Goal: Task Accomplishment & Management: Use online tool/utility

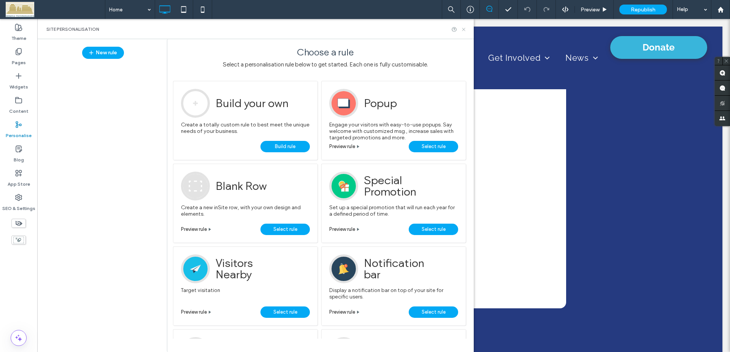
drag, startPoint x: 462, startPoint y: 27, endPoint x: 623, endPoint y: 3, distance: 162.6
click at [462, 27] on icon at bounding box center [464, 30] width 6 height 6
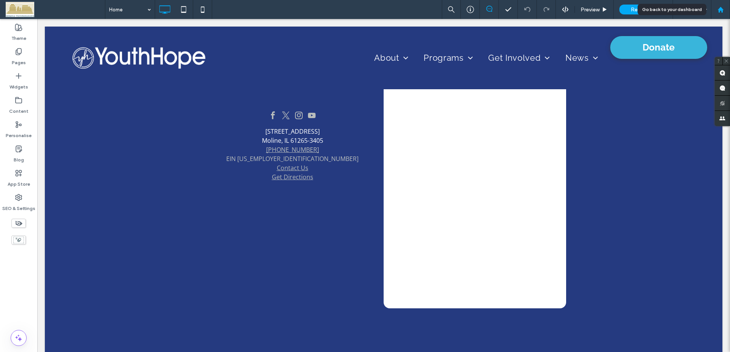
click at [722, 11] on use at bounding box center [720, 9] width 6 height 6
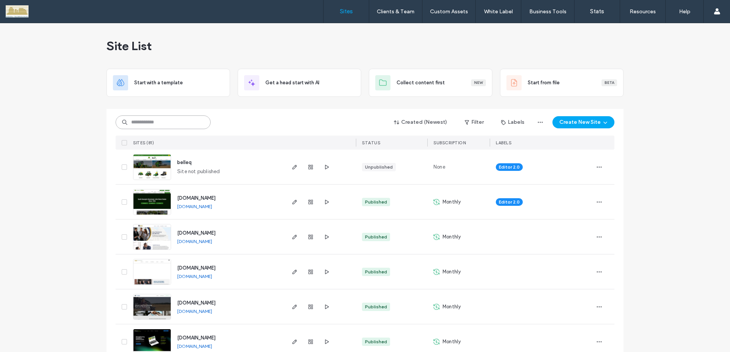
click at [177, 119] on input at bounding box center [163, 123] width 95 height 14
type input "*****"
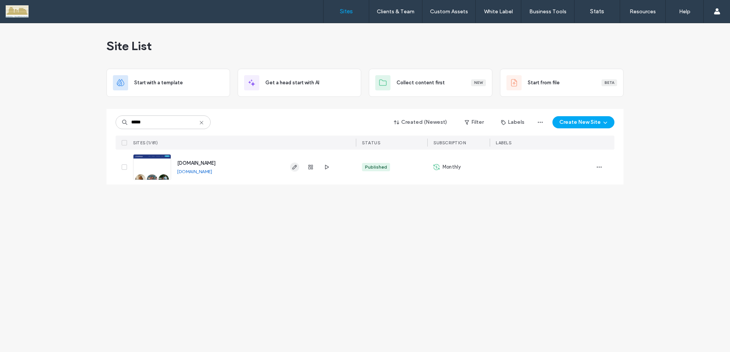
click at [292, 166] on icon "button" at bounding box center [294, 167] width 6 height 6
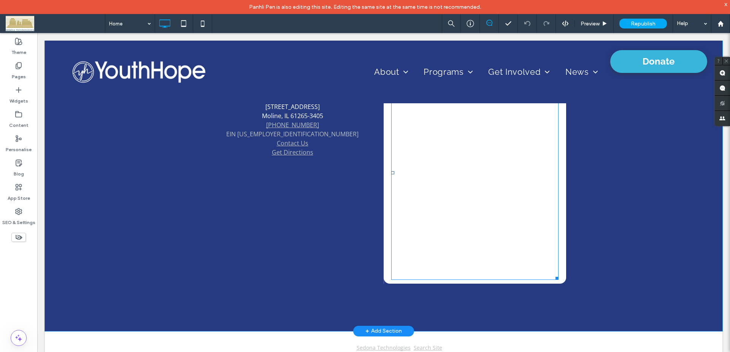
click at [511, 193] on span at bounding box center [474, 173] width 167 height 214
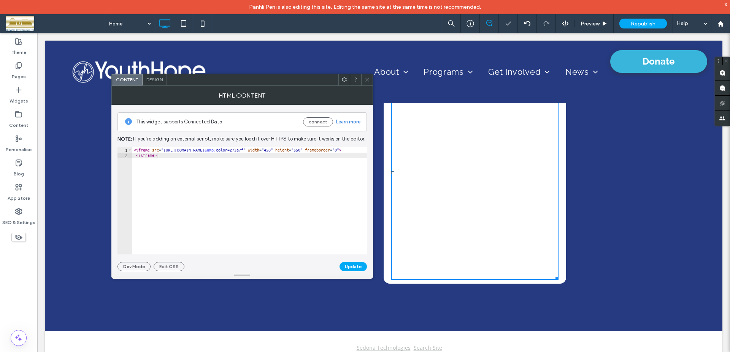
type textarea "*********"
click at [302, 198] on div "< iframe src = "[URL][DOMAIN_NAME] &amp; color=273a7f" width = "450" height = "…" at bounding box center [288, 202] width 313 height 111
drag, startPoint x: 585, startPoint y: 286, endPoint x: 593, endPoint y: 288, distance: 8.1
click at [593, 288] on div "[STREET_ADDRESS] [PHONE_NUMBER] EIN [US_EMPLOYER_IDENTIFICATION_NUMBER] Contact…" at bounding box center [383, 154] width 677 height 353
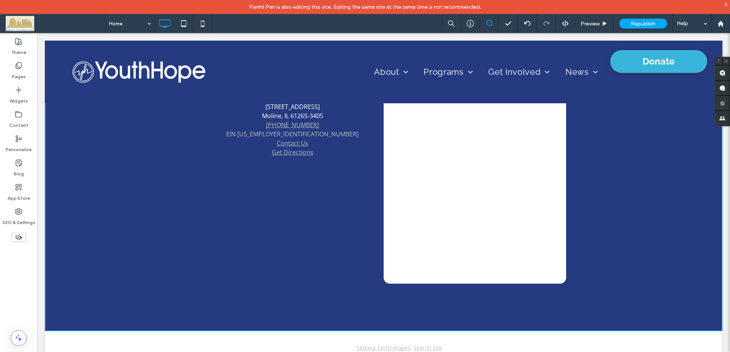
scroll to position [906, 0]
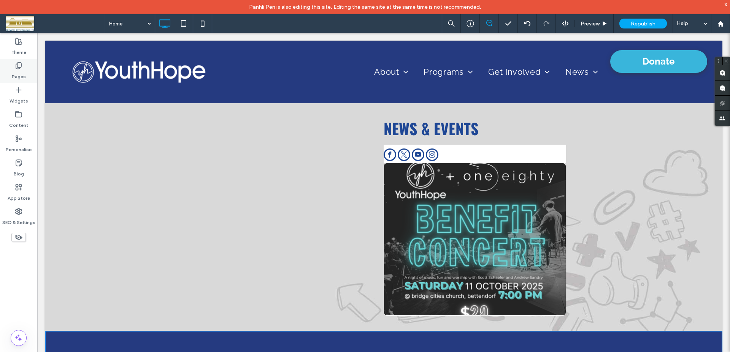
click at [20, 66] on icon at bounding box center [19, 66] width 8 height 8
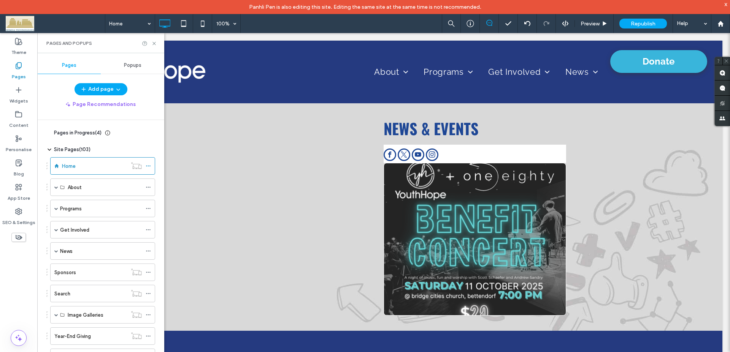
click at [131, 68] on span "Popups" at bounding box center [132, 65] width 17 height 6
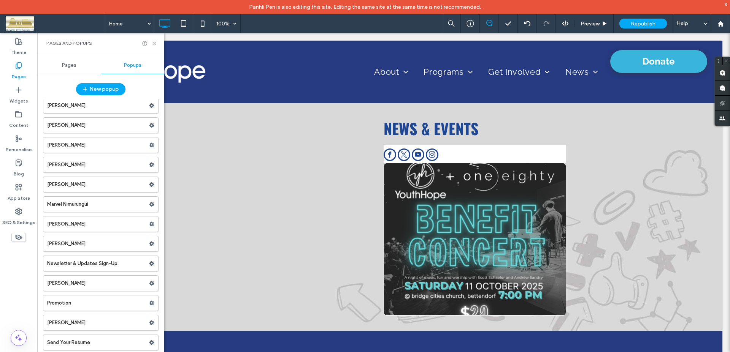
scroll to position [823, 0]
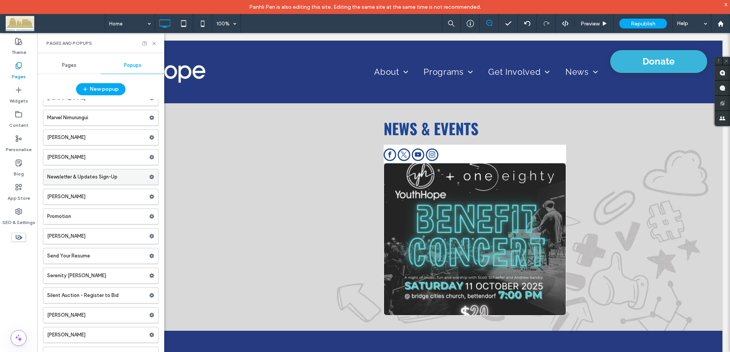
click at [90, 180] on label "Newsletter & Updates Sign-Up" at bounding box center [98, 176] width 102 height 15
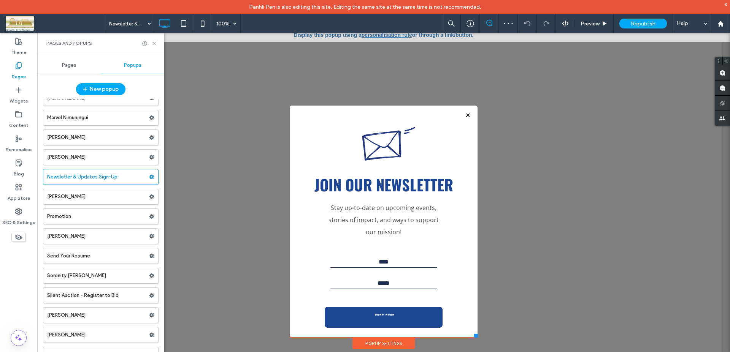
scroll to position [8, 0]
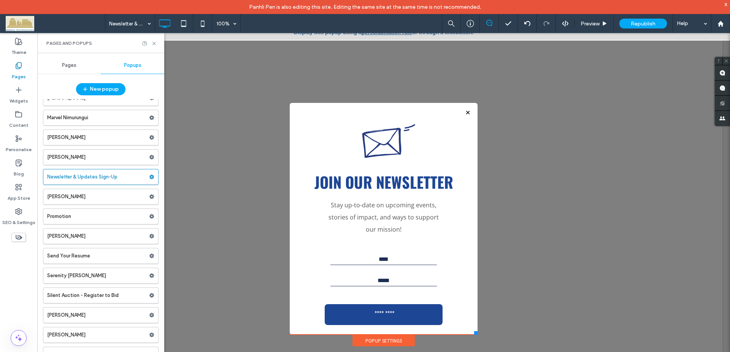
drag, startPoint x: 495, startPoint y: 341, endPoint x: 184, endPoint y: 43, distance: 431.6
click at [184, 43] on div at bounding box center [383, 191] width 692 height 333
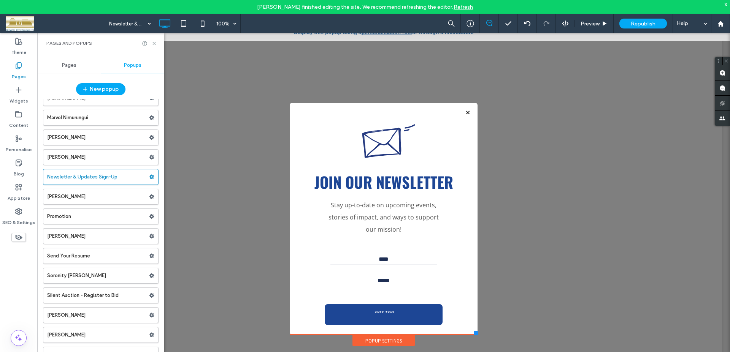
click at [464, 114] on div at bounding box center [467, 113] width 10 height 10
click at [20, 140] on use at bounding box center [18, 139] width 5 height 6
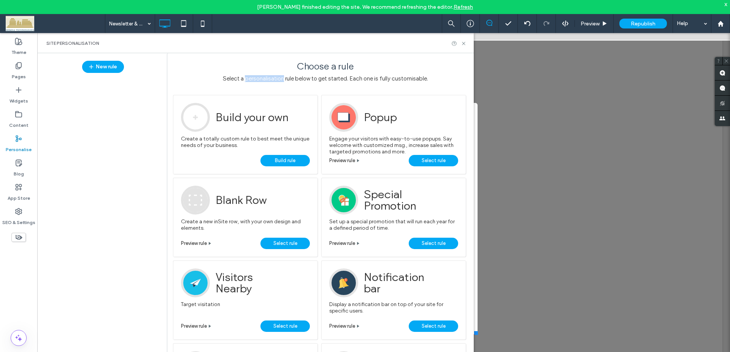
drag, startPoint x: 245, startPoint y: 81, endPoint x: 283, endPoint y: 80, distance: 37.6
click at [283, 80] on span "Select a personalisation rule below to get started. Each one is fully customisa…" at bounding box center [325, 78] width 205 height 7
copy span "personalisation"
click at [318, 182] on div "Example Use our list of triggers and actions to build your own personalised exp…" at bounding box center [320, 220] width 306 height 266
click at [417, 164] on link "Select rule" at bounding box center [433, 160] width 49 height 11
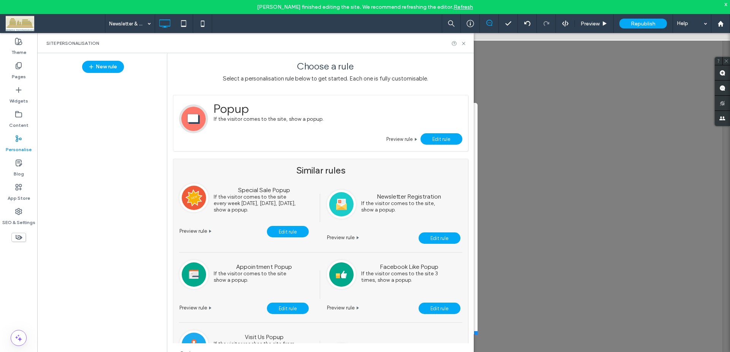
click at [453, 7] on link "Refresh" at bounding box center [462, 7] width 19 height 6
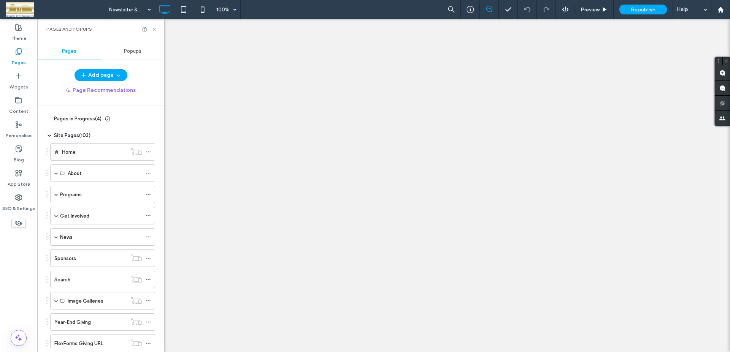
click at [87, 147] on div "Home" at bounding box center [94, 152] width 65 height 17
click at [155, 30] on icon at bounding box center [154, 30] width 6 height 6
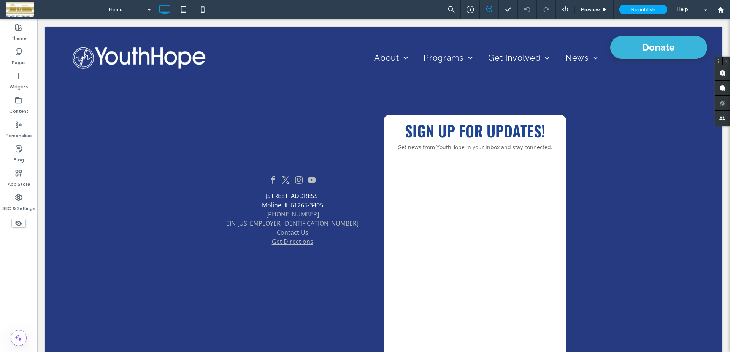
scroll to position [1163, 0]
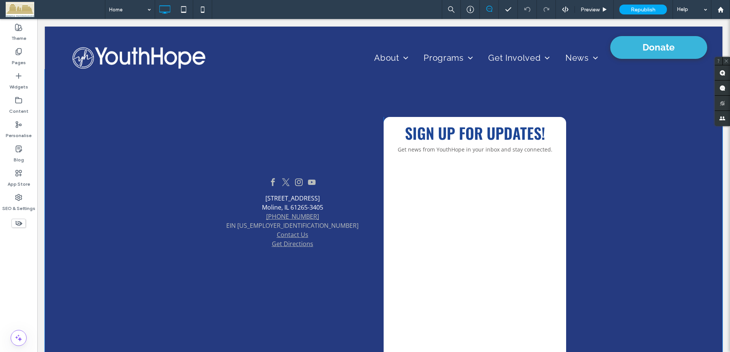
click at [258, 307] on div "3928 12th Ave Moline, IL 61265-3405 309-762-4577 EIN 36-2193602 Contact Us Get …" at bounding box center [292, 246] width 182 height 258
